Goal: Check status

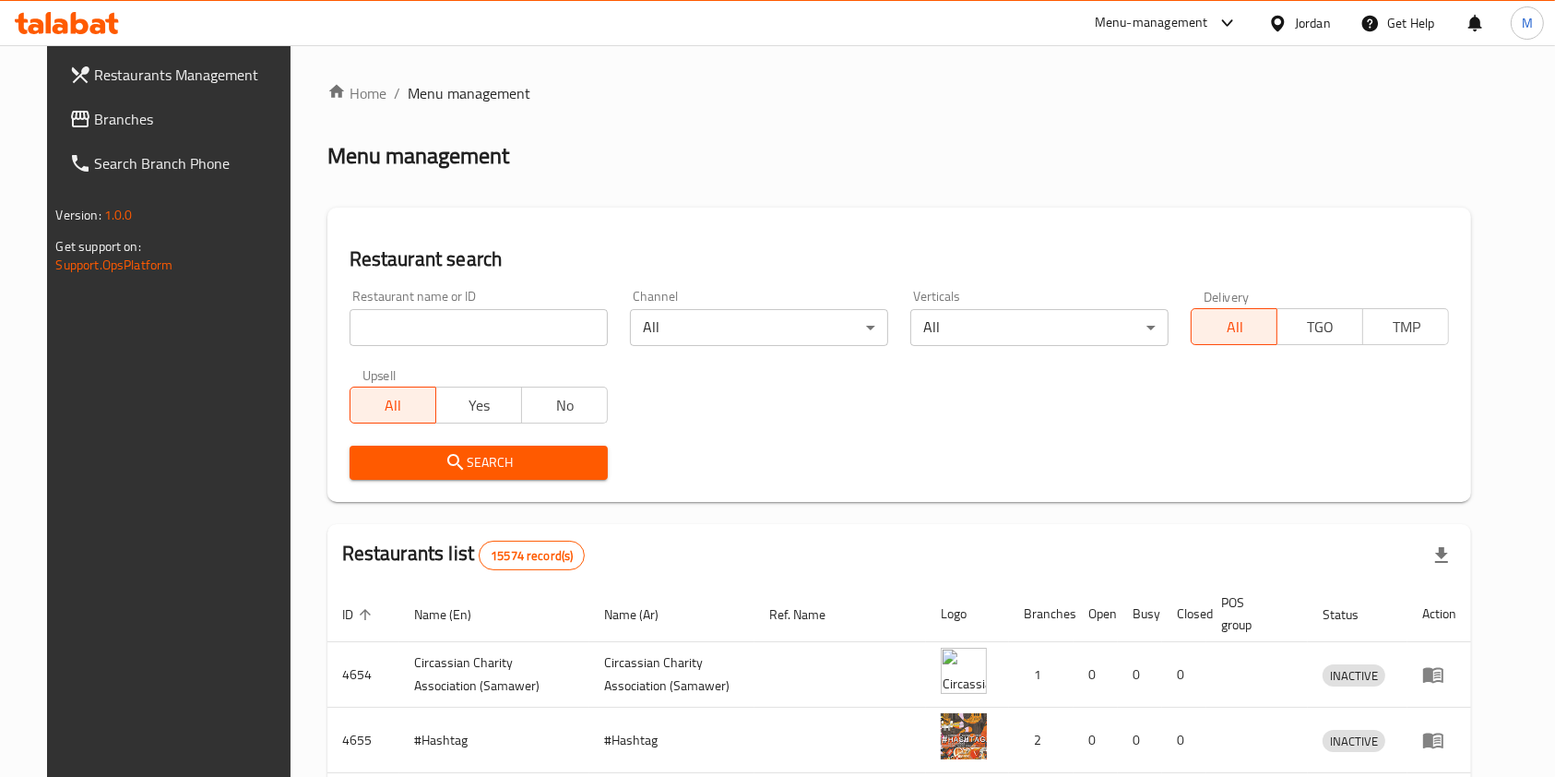
click at [539, 327] on input "search" at bounding box center [479, 327] width 258 height 37
type input "nidal"
click button "Search" at bounding box center [479, 462] width 258 height 34
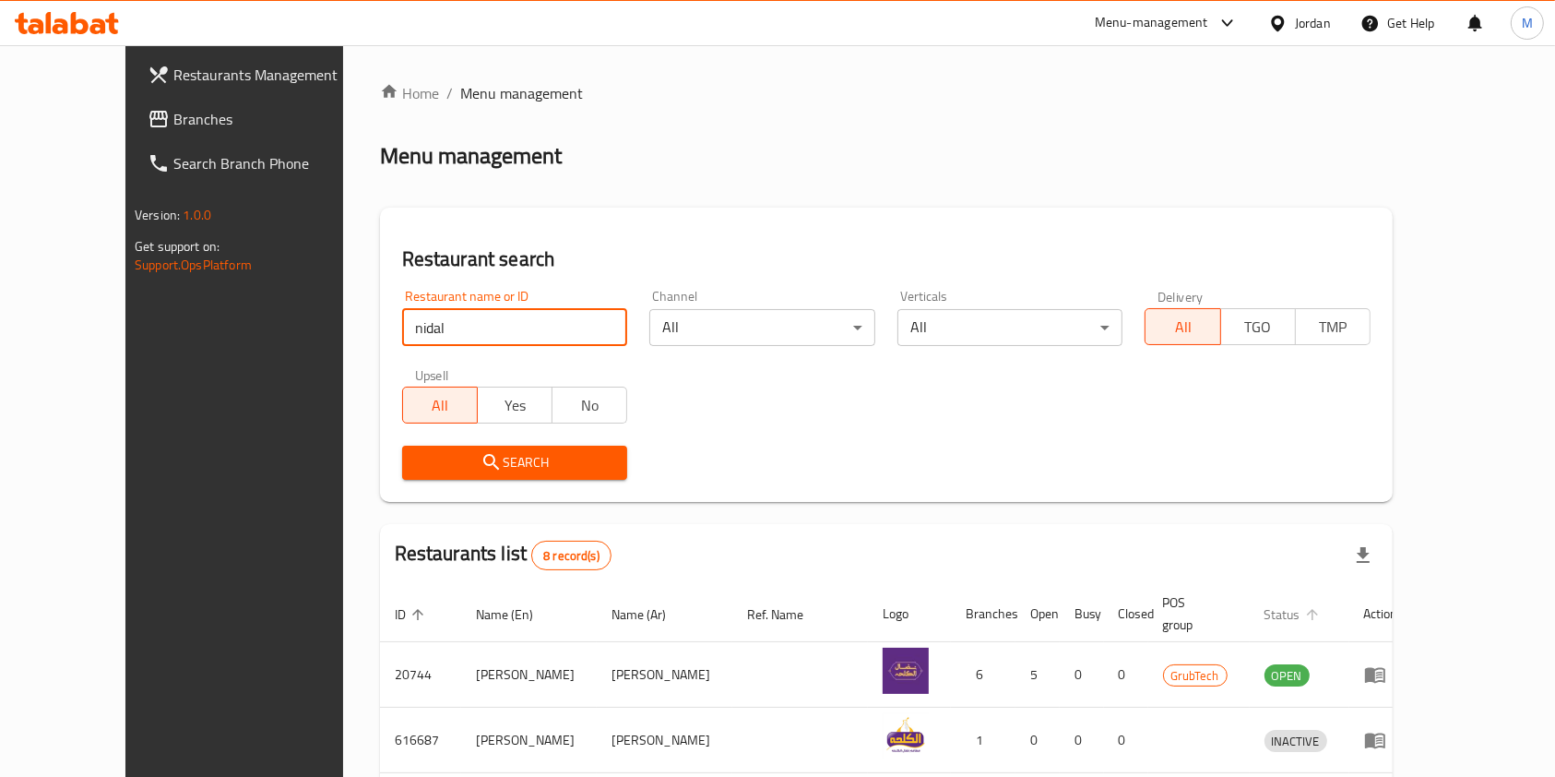
click at [1324, 603] on span "Status" at bounding box center [1294, 614] width 60 height 22
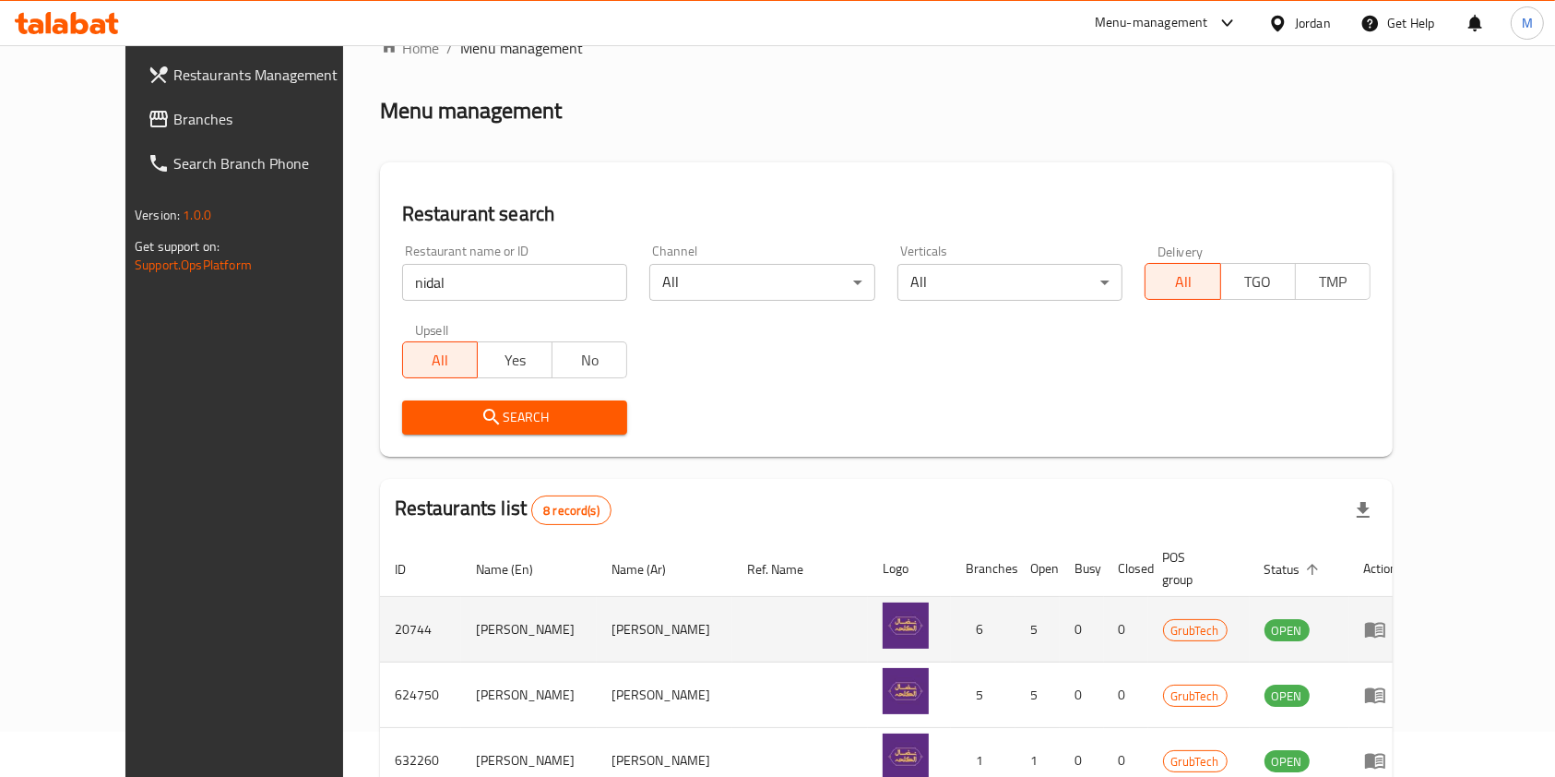
scroll to position [245, 0]
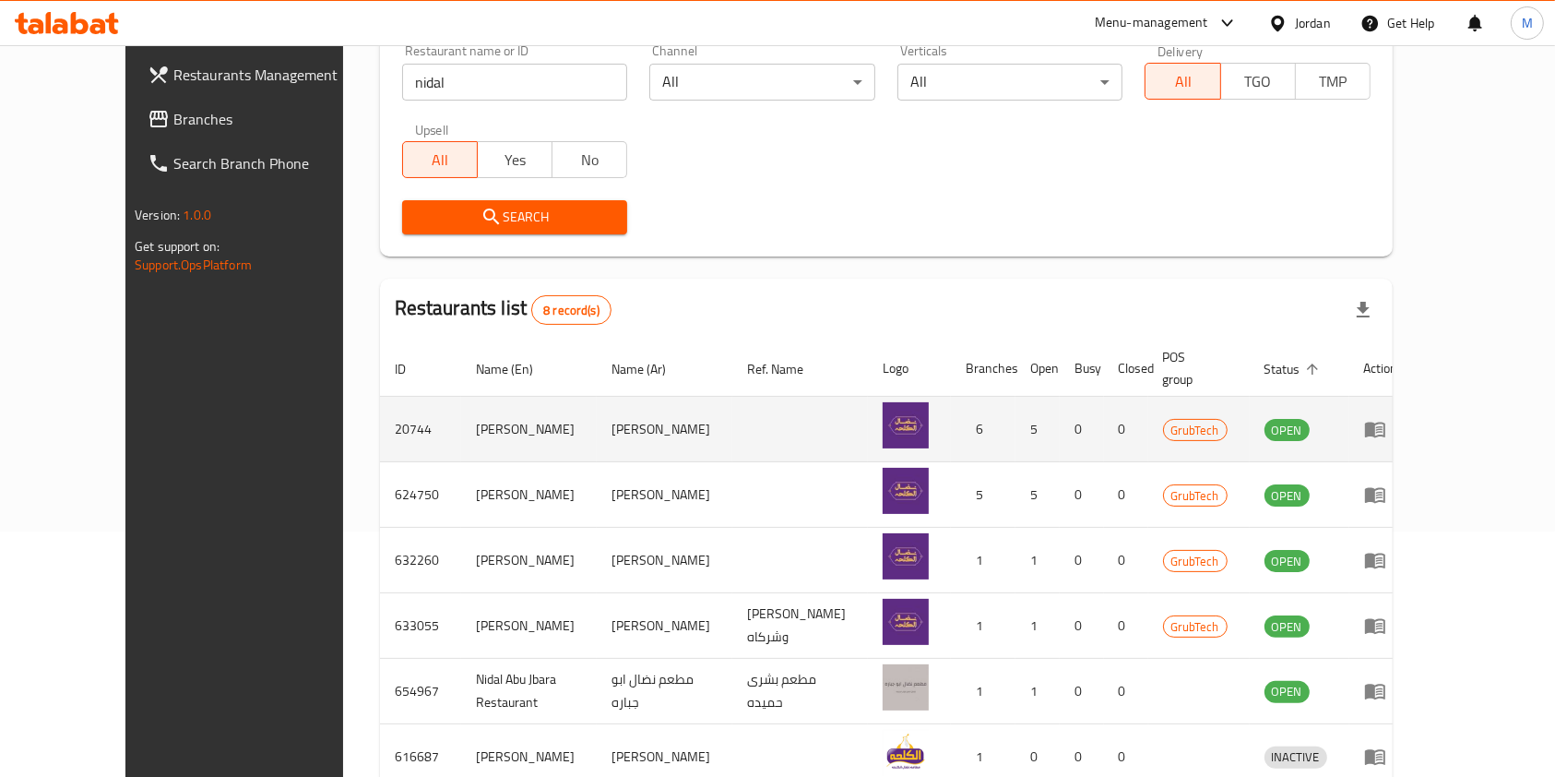
click at [380, 409] on td "20744" at bounding box center [420, 429] width 81 height 65
copy td "20744"
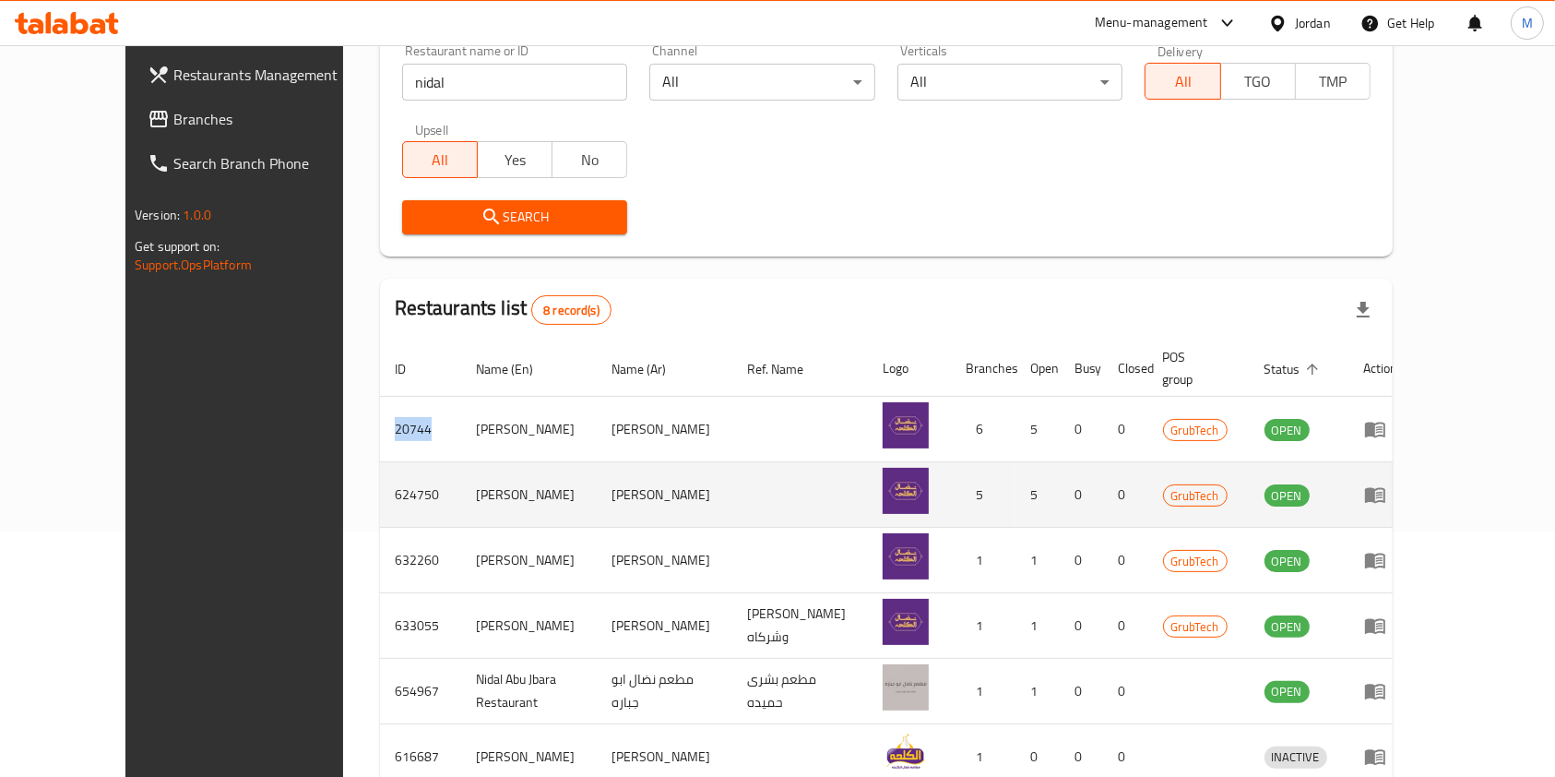
click at [380, 479] on td "624750" at bounding box center [420, 494] width 81 height 65
copy td "624750"
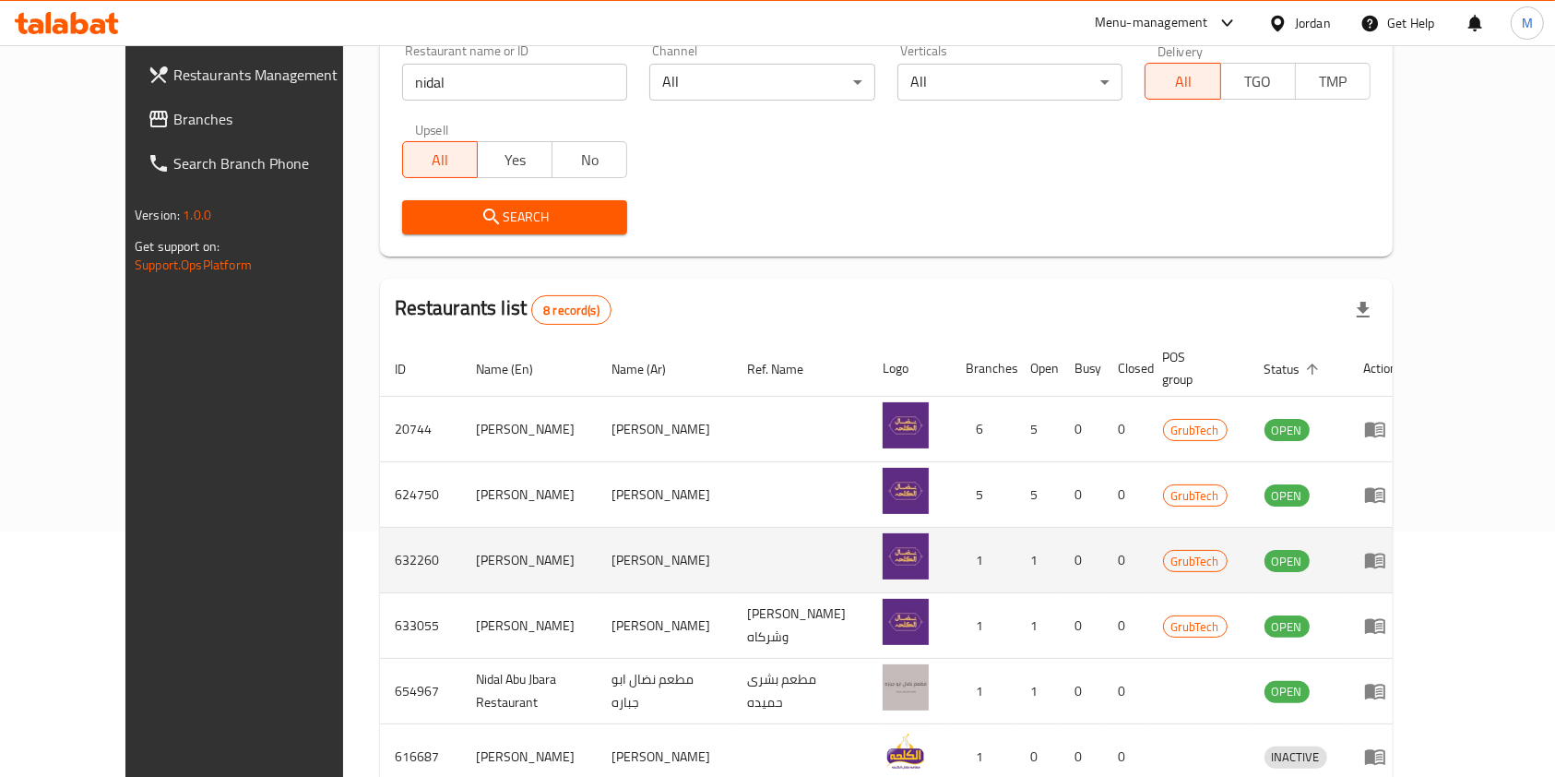
click at [380, 536] on td "632260" at bounding box center [420, 560] width 81 height 65
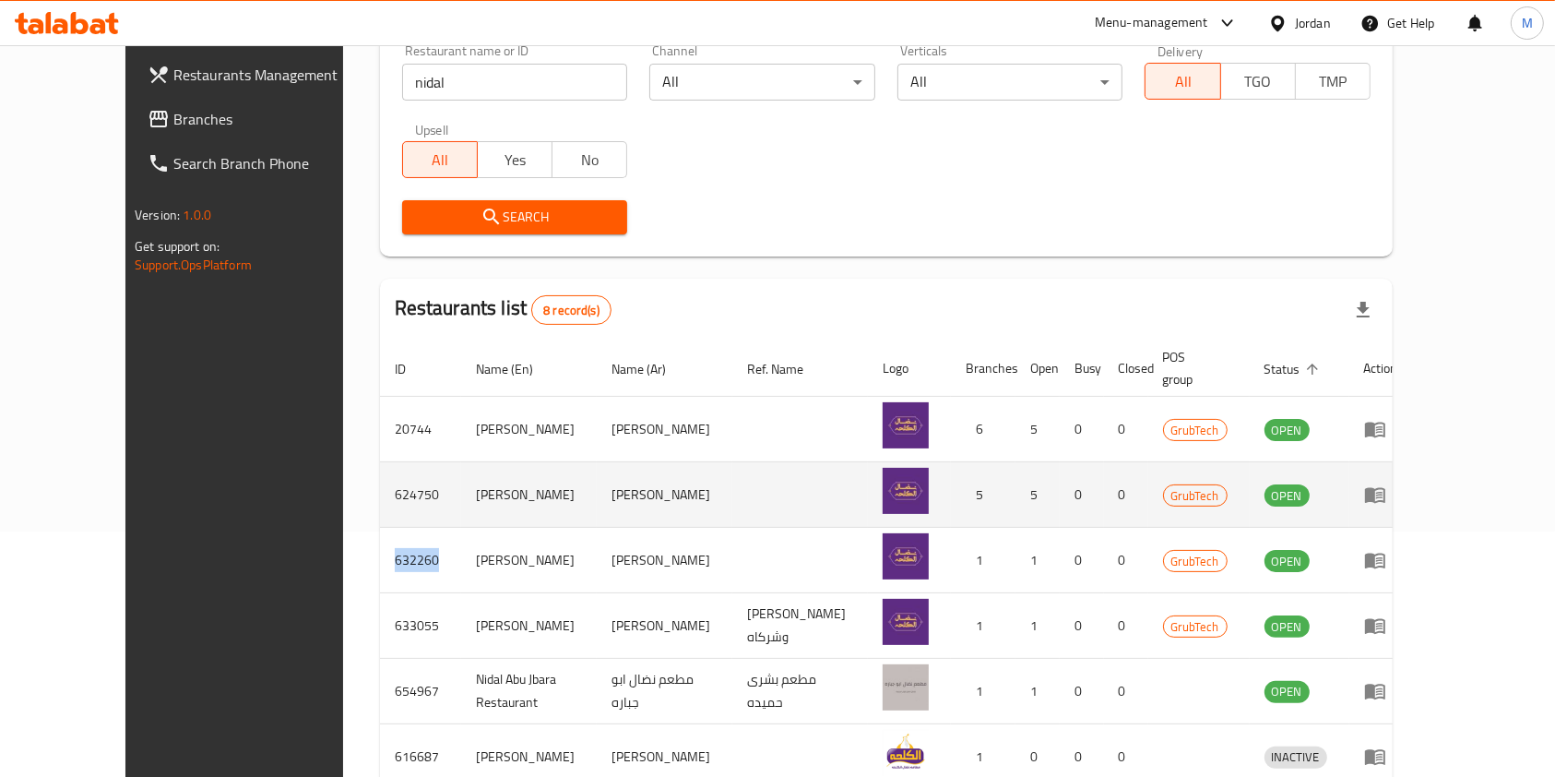
copy td "632260"
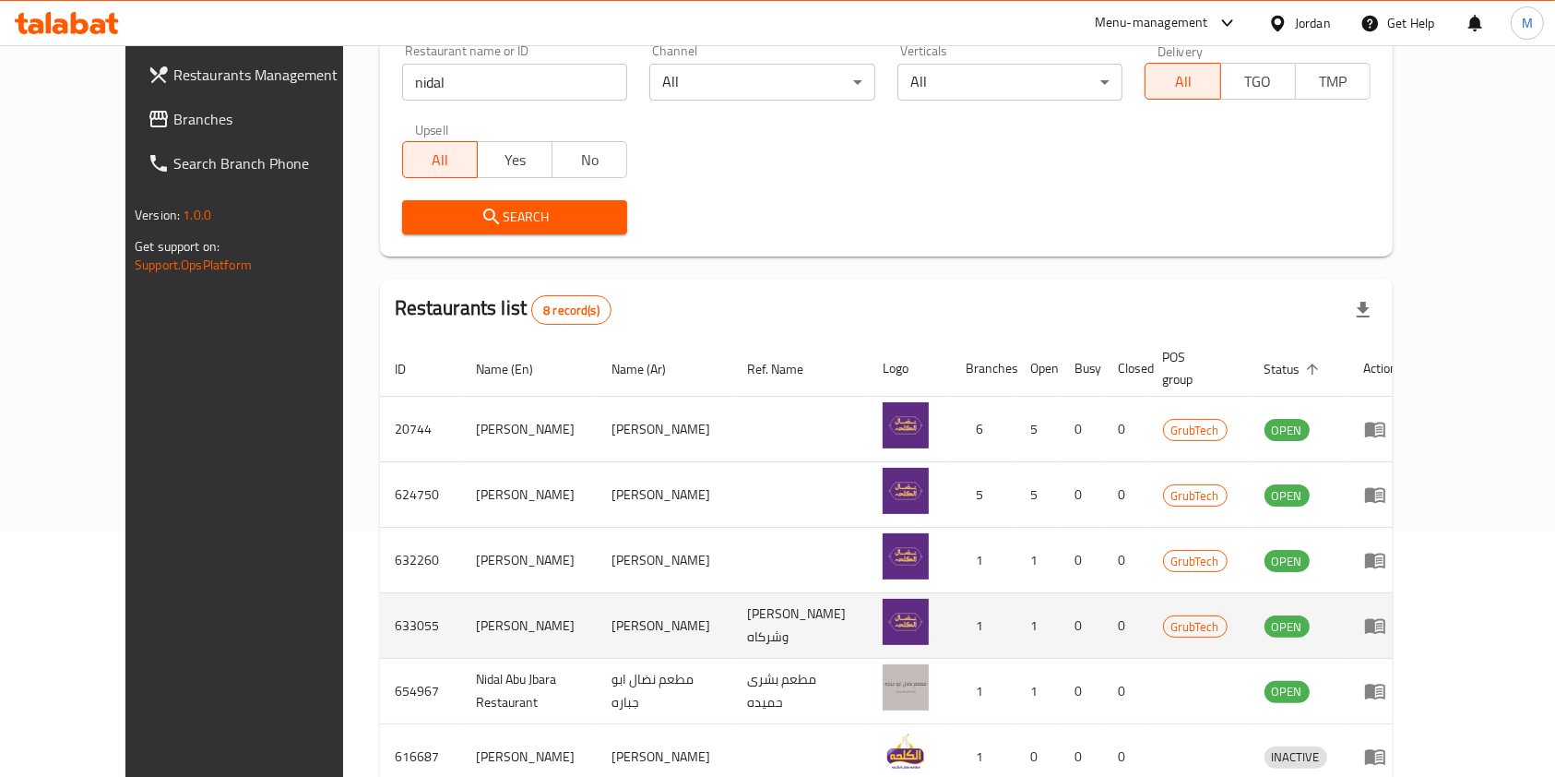
click at [380, 603] on td "633055" at bounding box center [420, 625] width 81 height 65
copy td "633055"
